Goal: Transaction & Acquisition: Purchase product/service

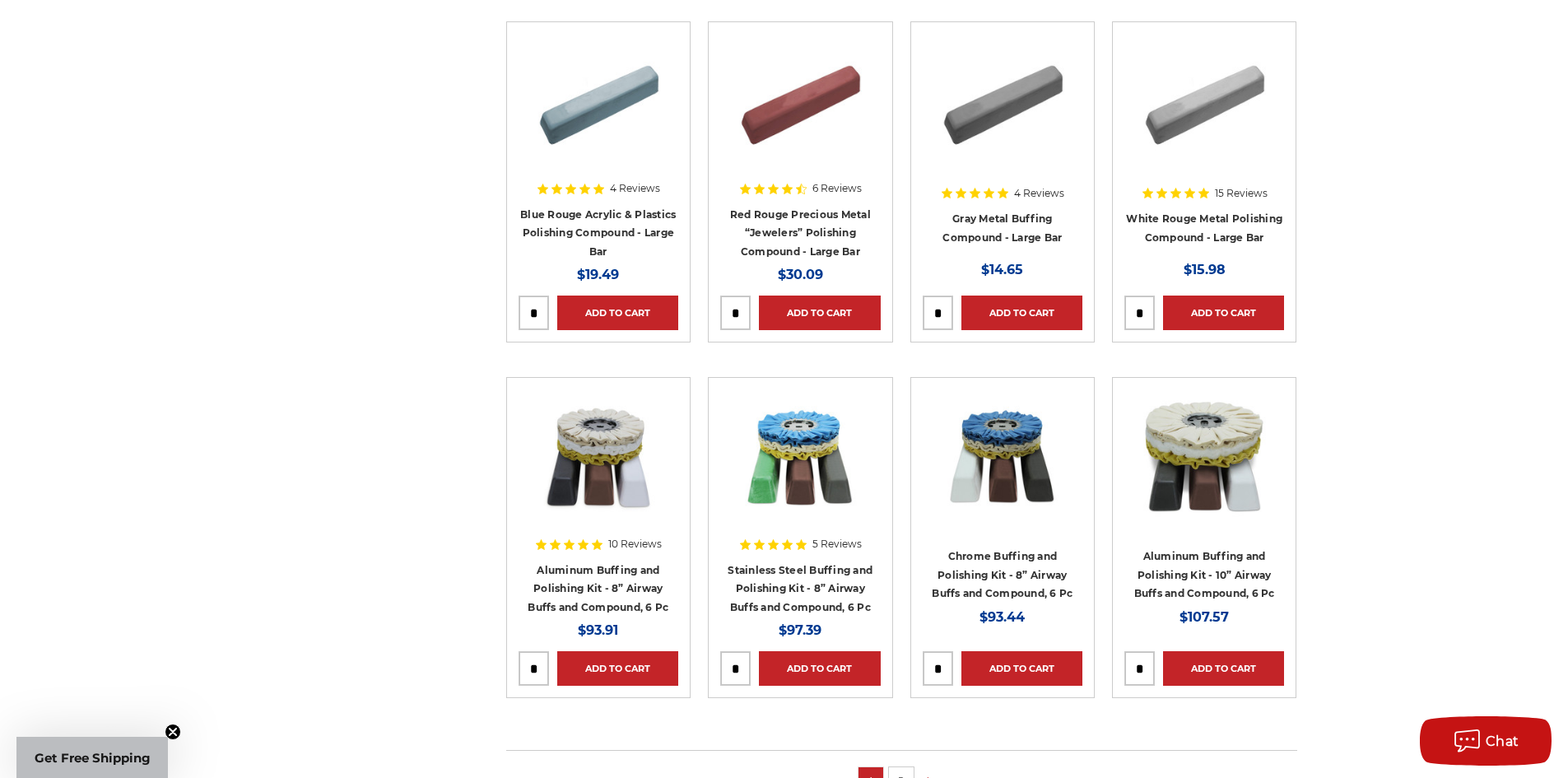
scroll to position [619, 0]
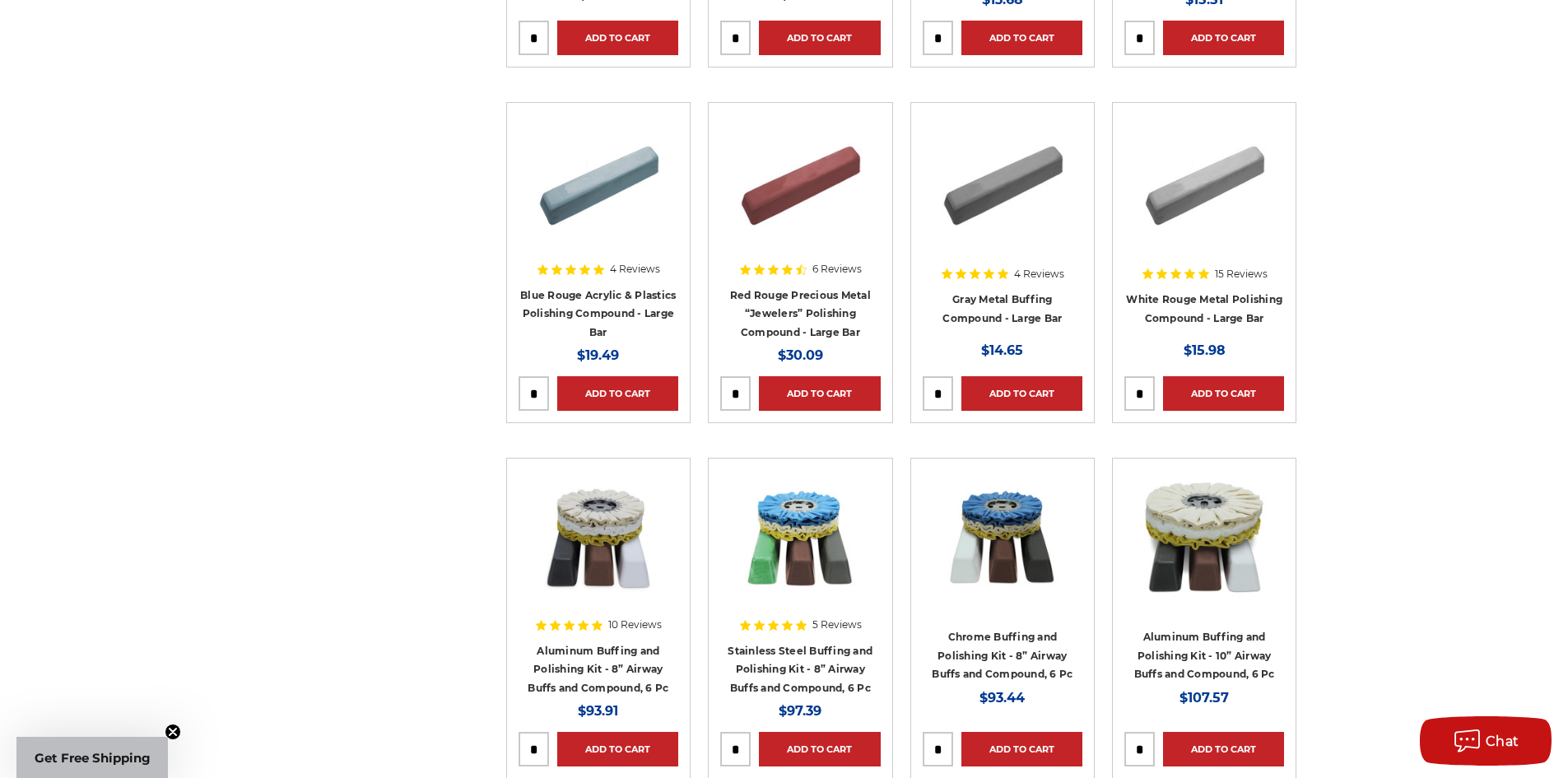
drag, startPoint x: 1580, startPoint y: 98, endPoint x: 1577, endPoint y: 198, distance: 100.0
click at [980, 202] on img at bounding box center [1002, 179] width 132 height 132
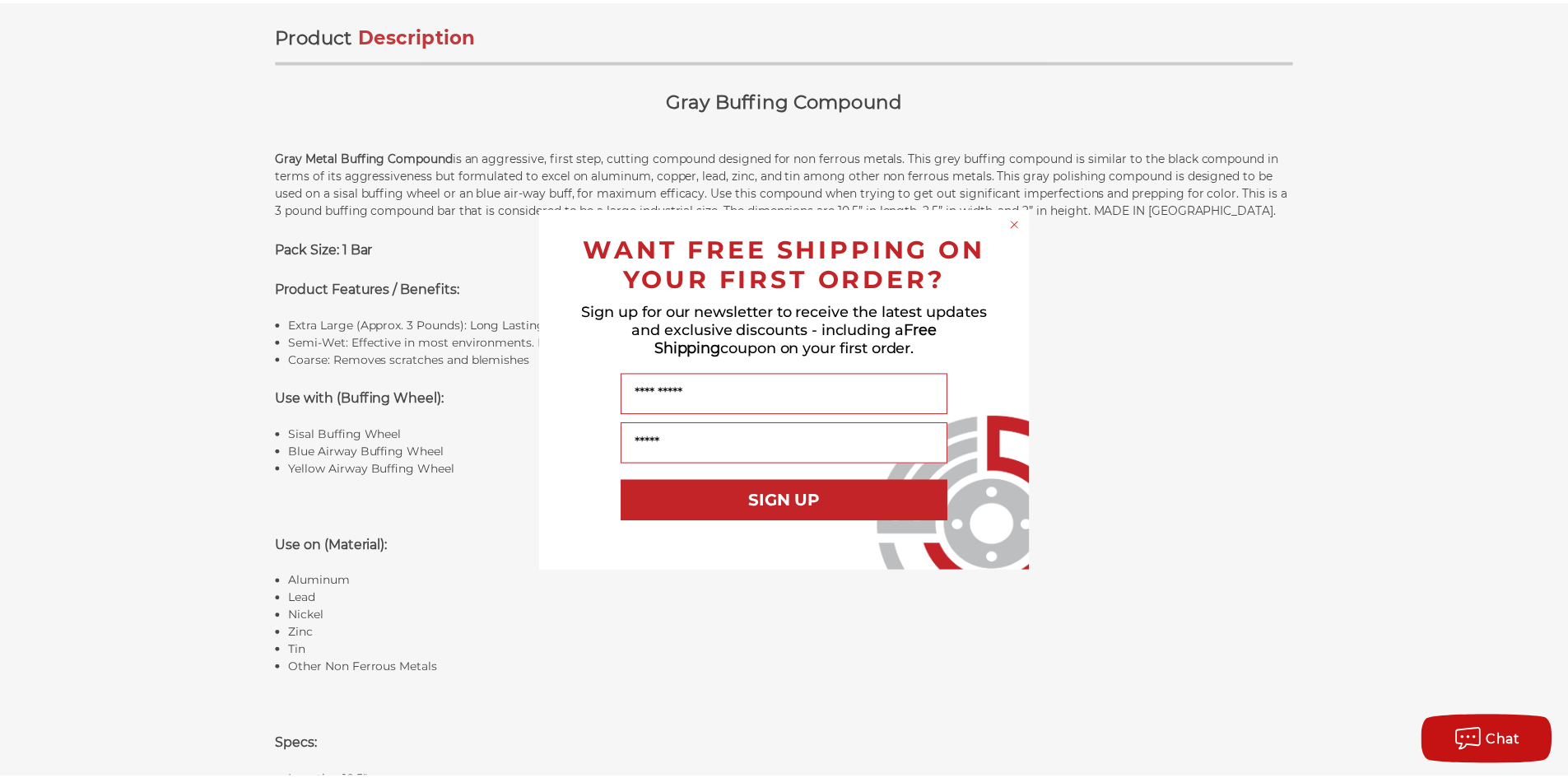
scroll to position [1003, 0]
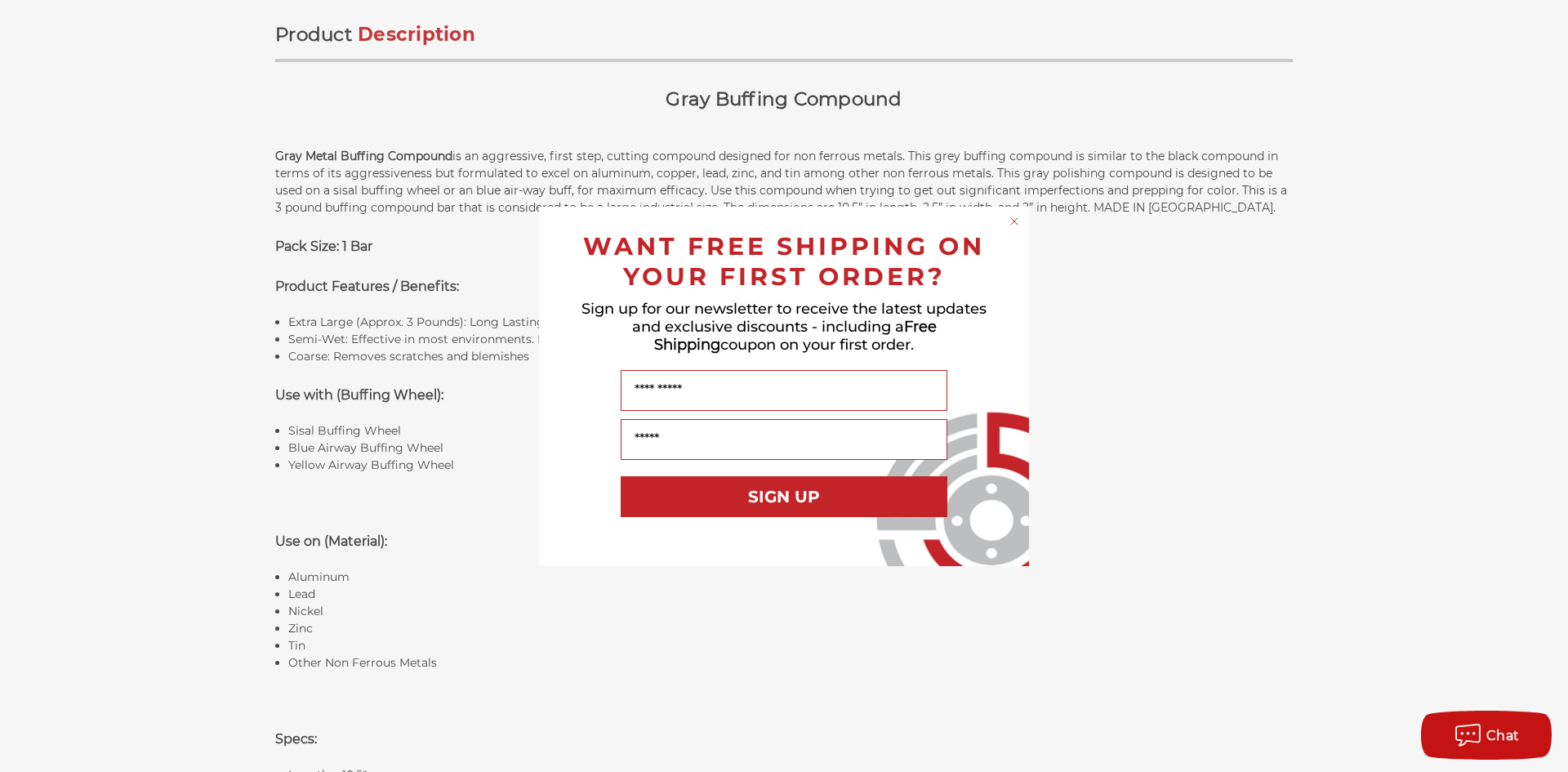
click at [1006, 217] on icon "Close dialog" at bounding box center [1014, 221] width 16 height 16
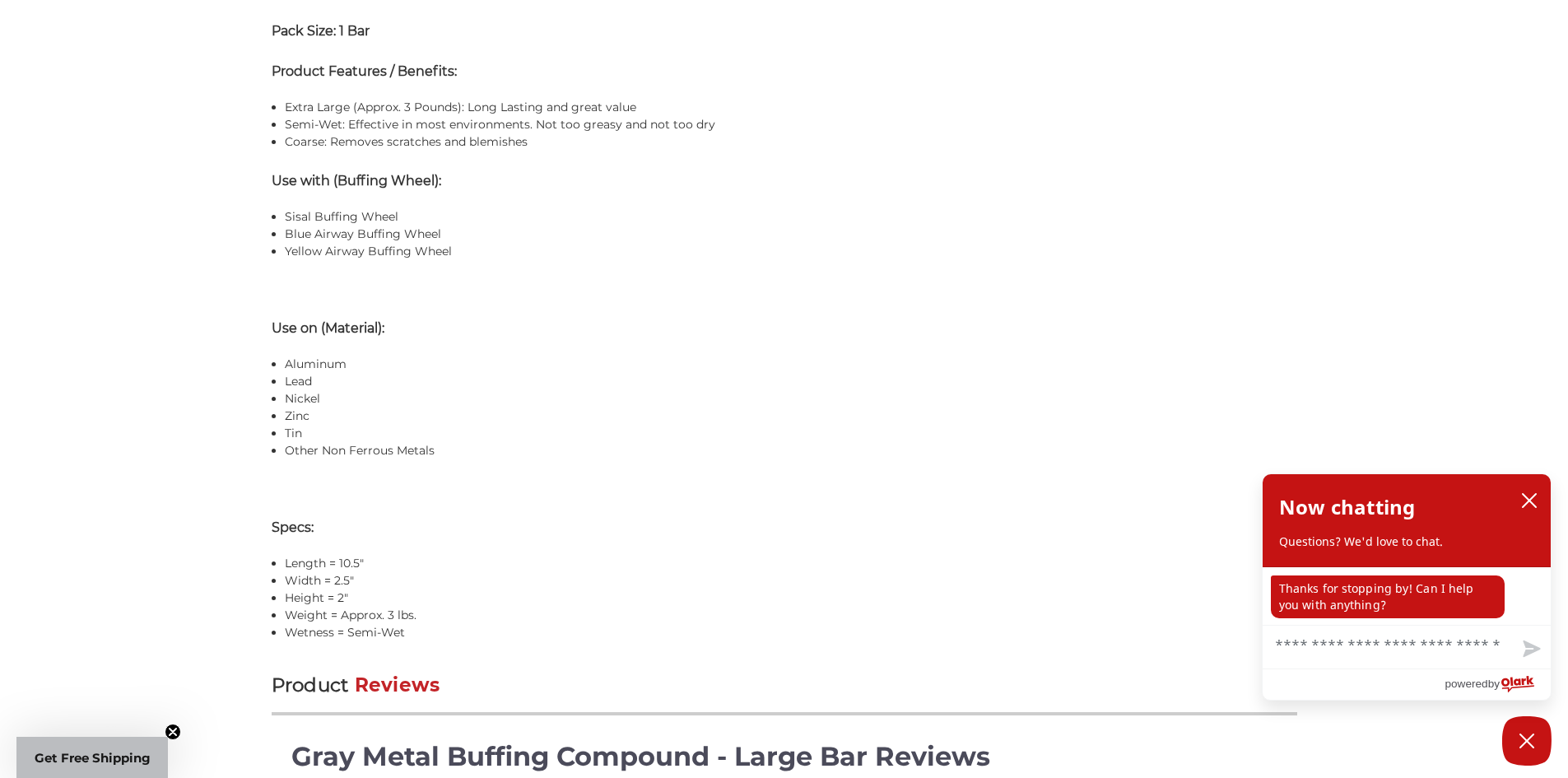
scroll to position [1214, 0]
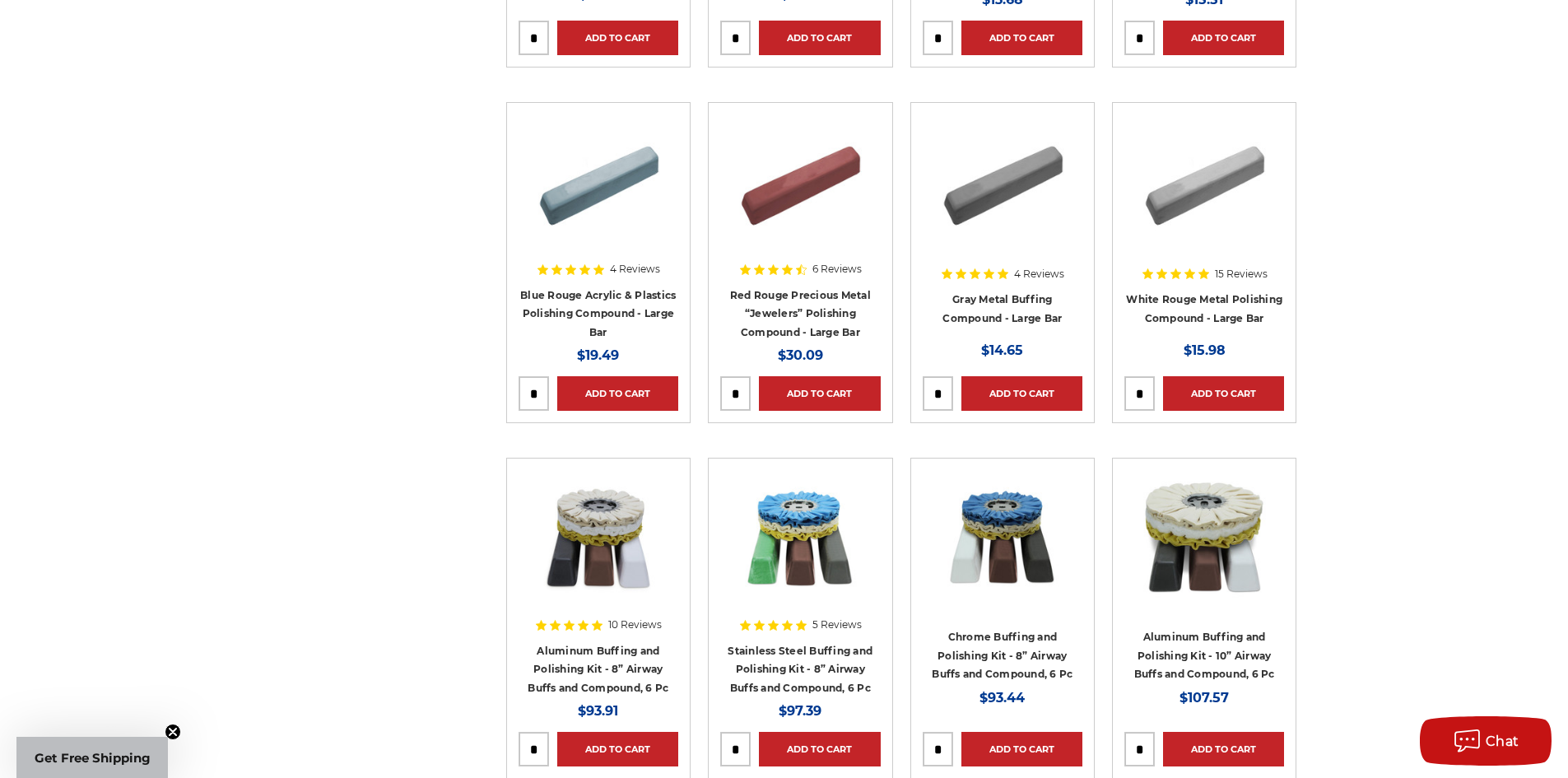
click at [781, 170] on img at bounding box center [800, 179] width 132 height 132
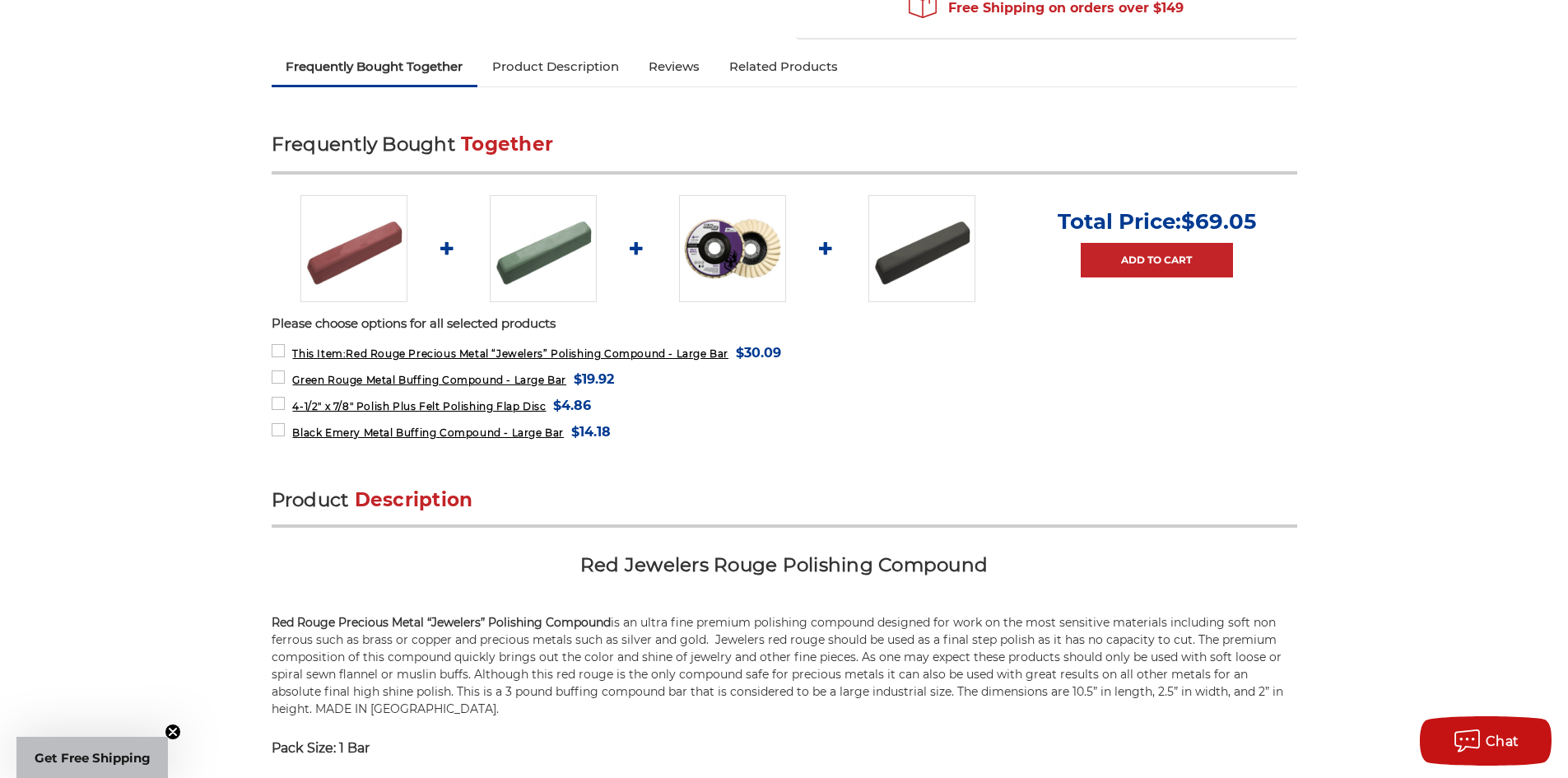
scroll to position [186, 0]
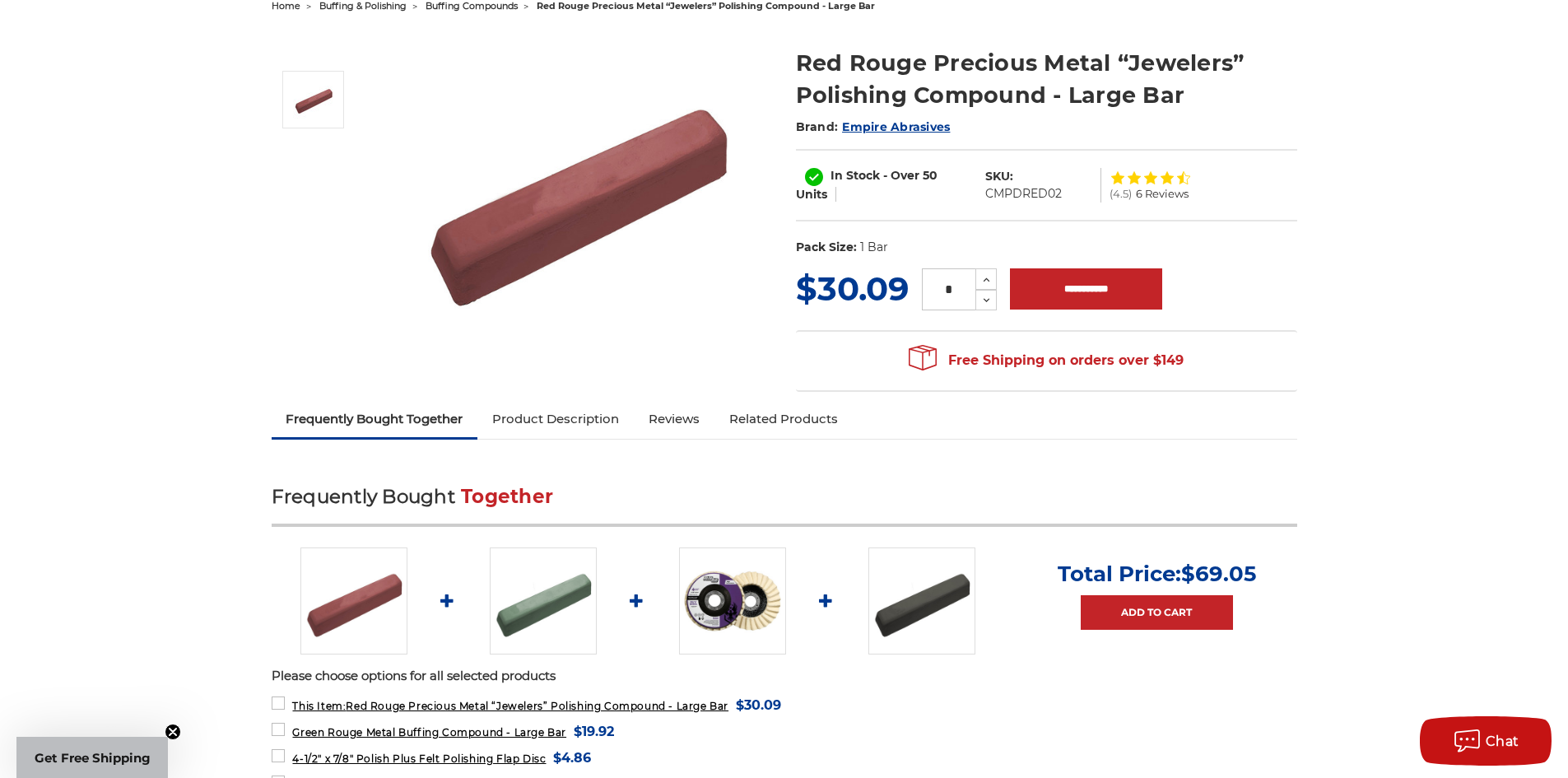
drag, startPoint x: 1574, startPoint y: 133, endPoint x: 1554, endPoint y: 170, distance: 42.1
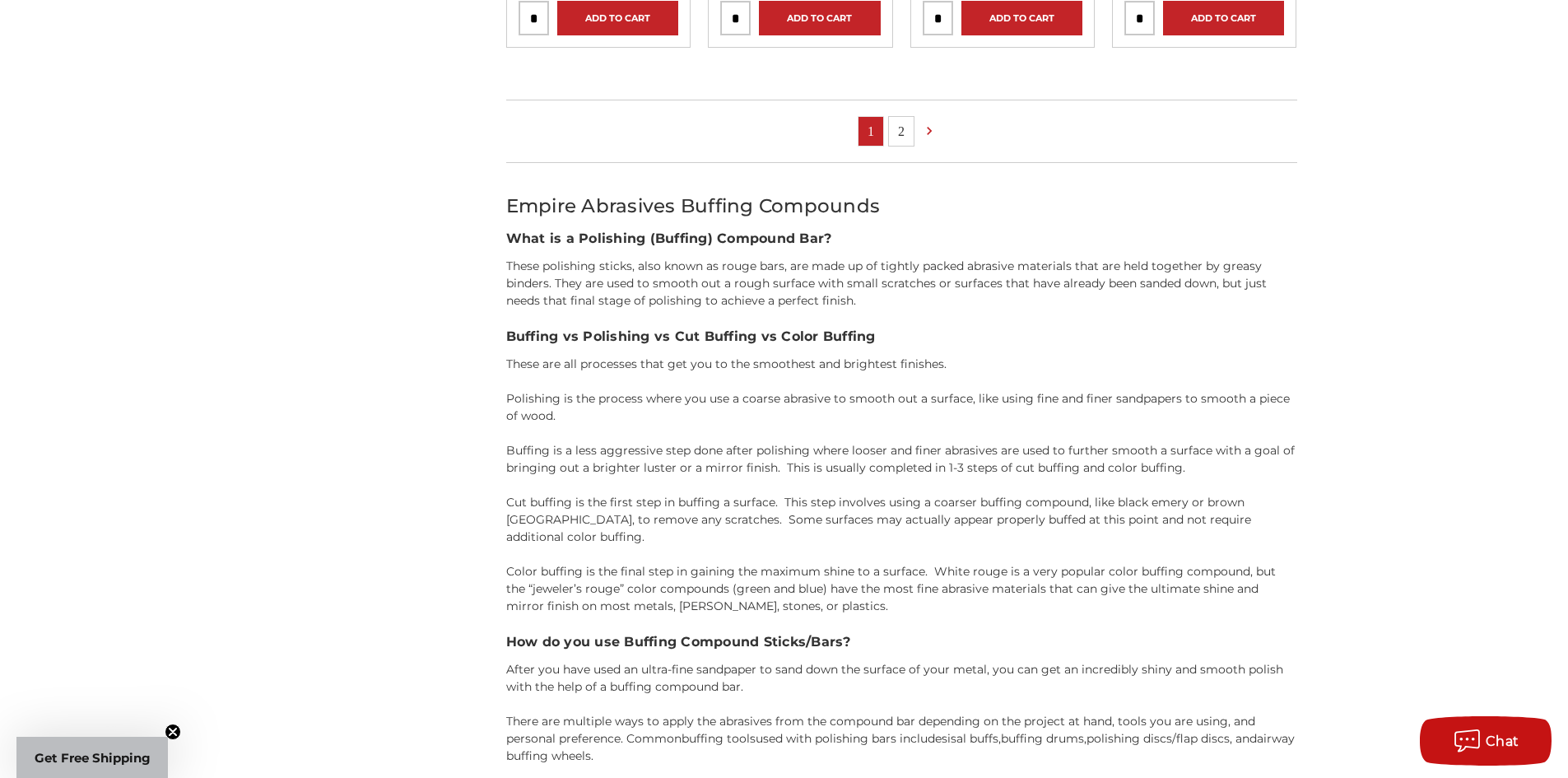
scroll to position [1517, 0]
